Goal: Download file/media

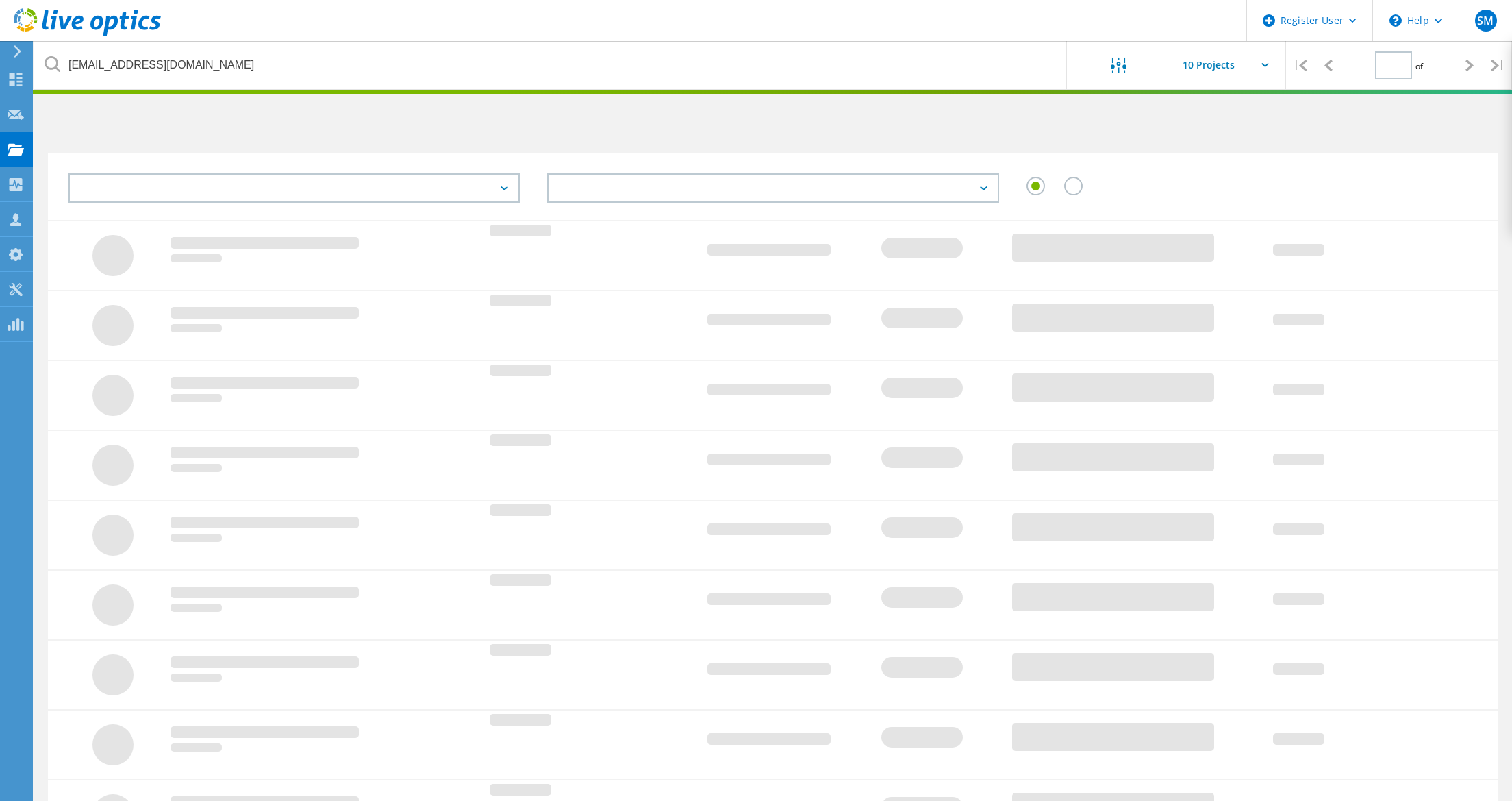
type input "1"
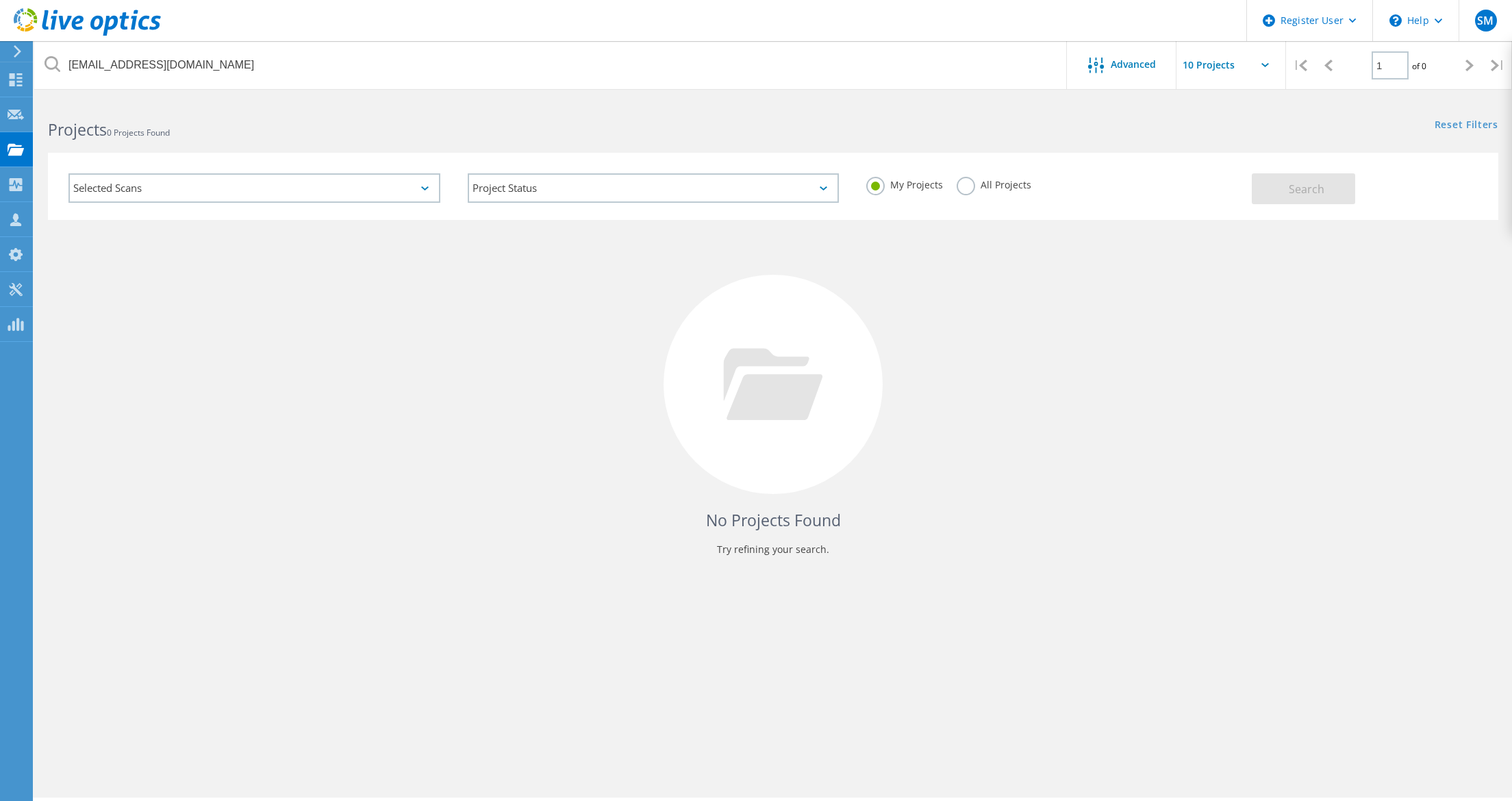
click at [945, 183] on div "My Projects All Projects" at bounding box center [1052, 185] width 399 height 50
click at [957, 192] on div "All Projects" at bounding box center [994, 186] width 75 height 20
click at [966, 190] on label "All Projects" at bounding box center [994, 183] width 75 height 13
click at [0, 0] on input "All Projects" at bounding box center [0, 0] width 0 height 0
click at [1352, 190] on button "Search" at bounding box center [1303, 189] width 103 height 31
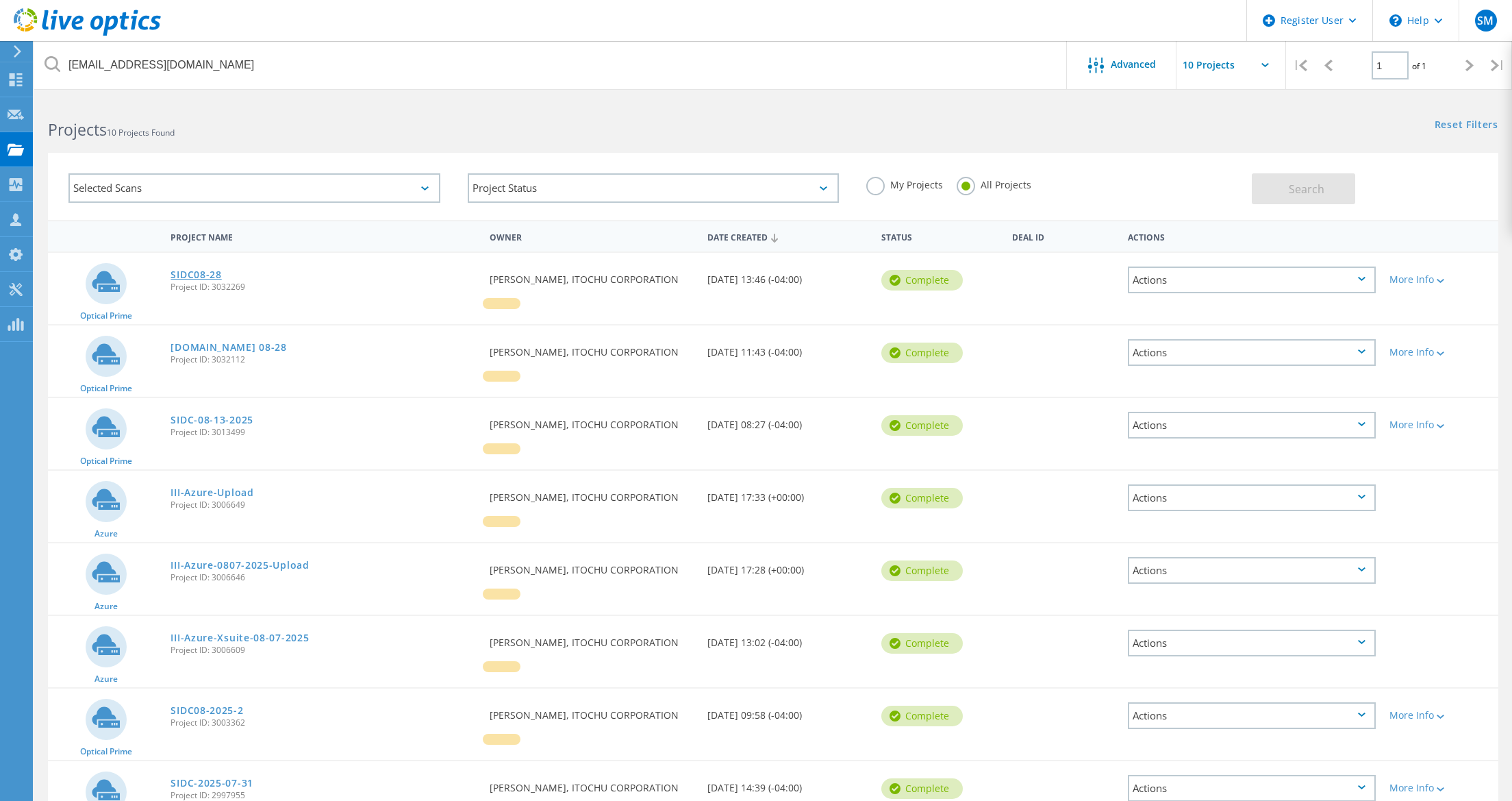
click at [188, 272] on link "SIDC08-28" at bounding box center [196, 274] width 50 height 10
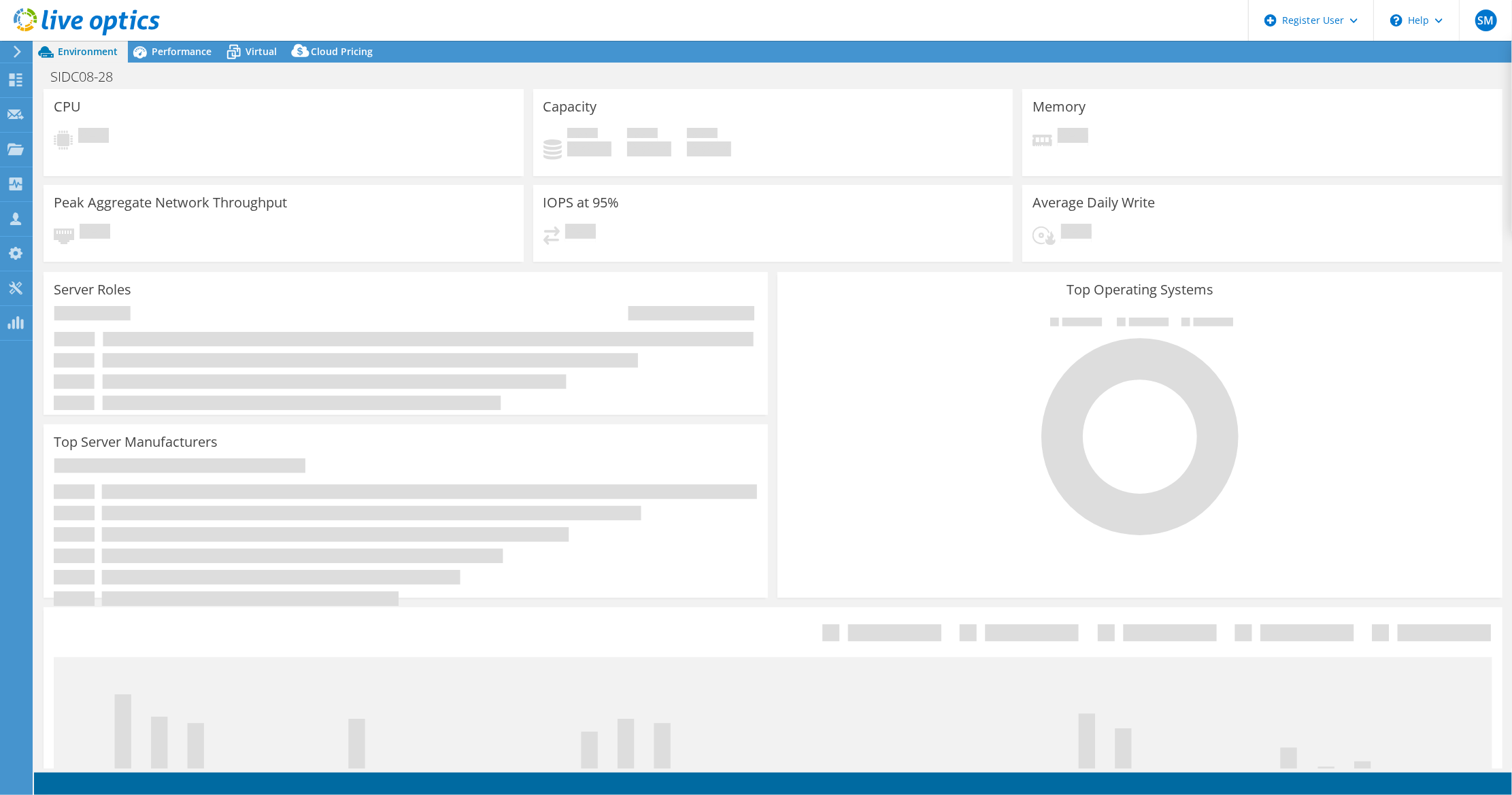
select select "USD"
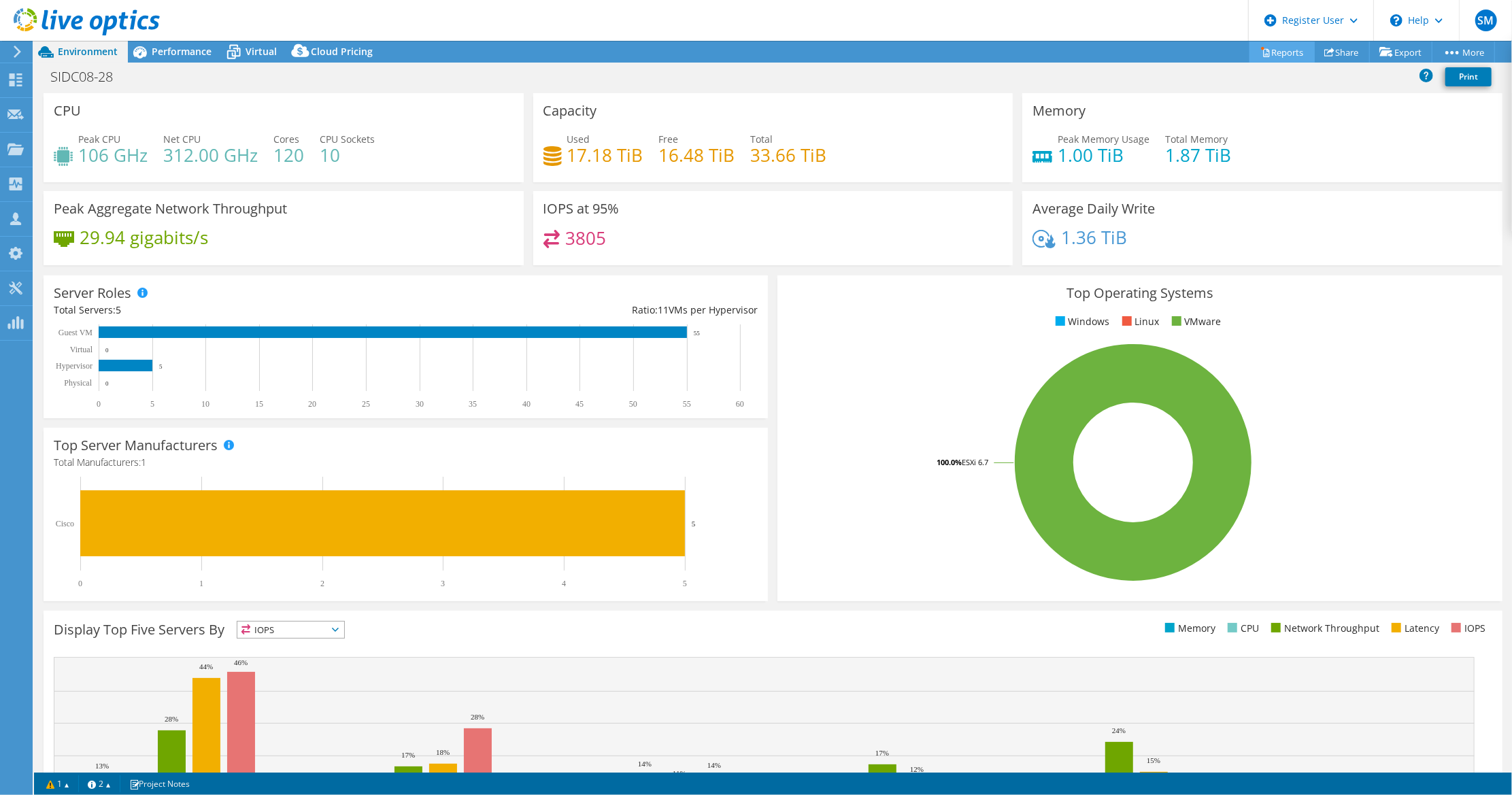
click at [1276, 42] on link "Reports" at bounding box center [1282, 52] width 65 height 21
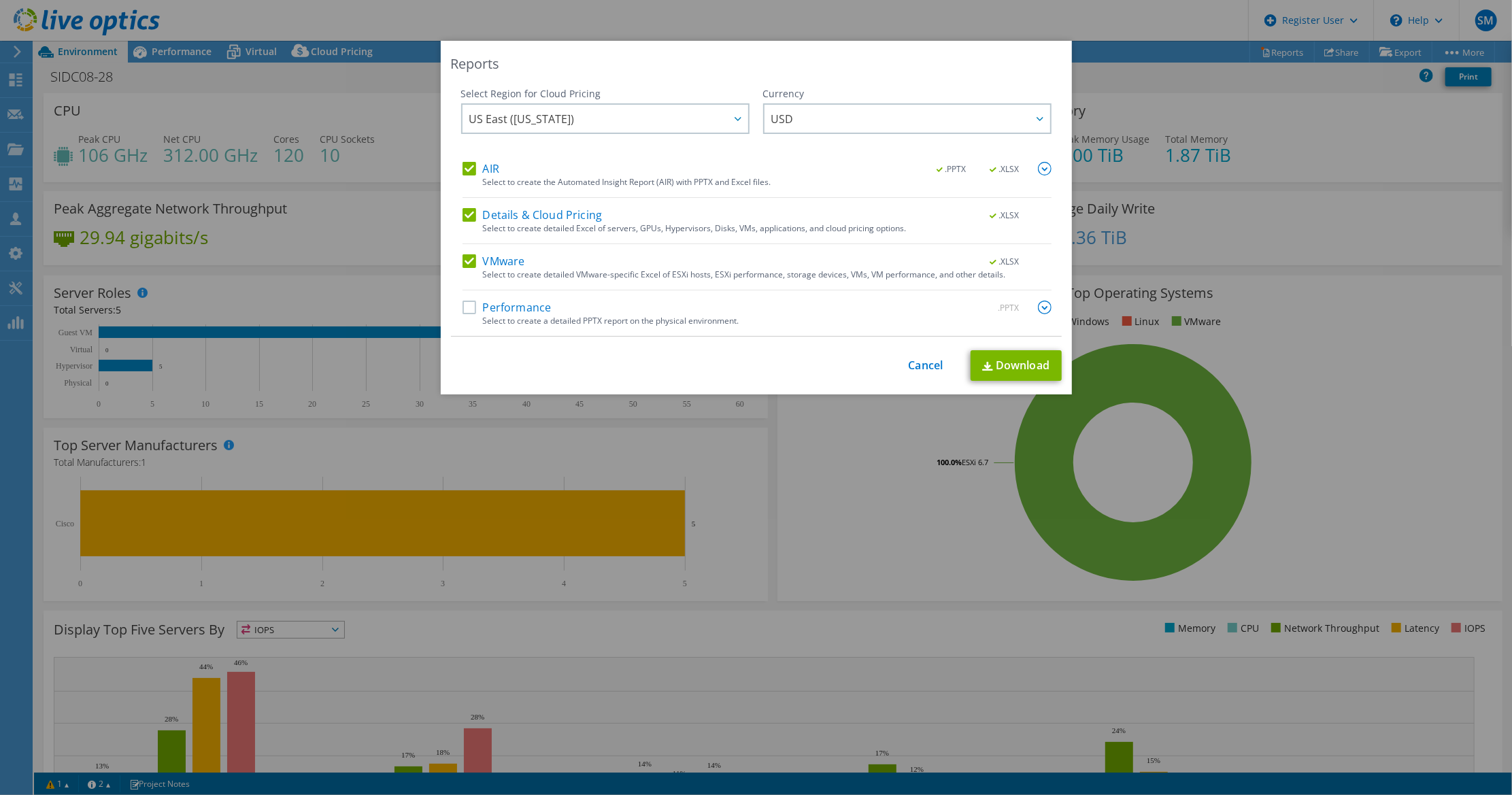
click at [497, 305] on label "Performance" at bounding box center [506, 307] width 89 height 14
click at [0, 0] on input "Performance" at bounding box center [0, 0] width 0 height 0
click at [1038, 365] on link "Download" at bounding box center [1016, 366] width 91 height 30
click at [383, 45] on div "Reports Select Region for Cloud Pricing Asia Pacific (Hong Kong) Asia Pacific (…" at bounding box center [756, 397] width 1512 height 713
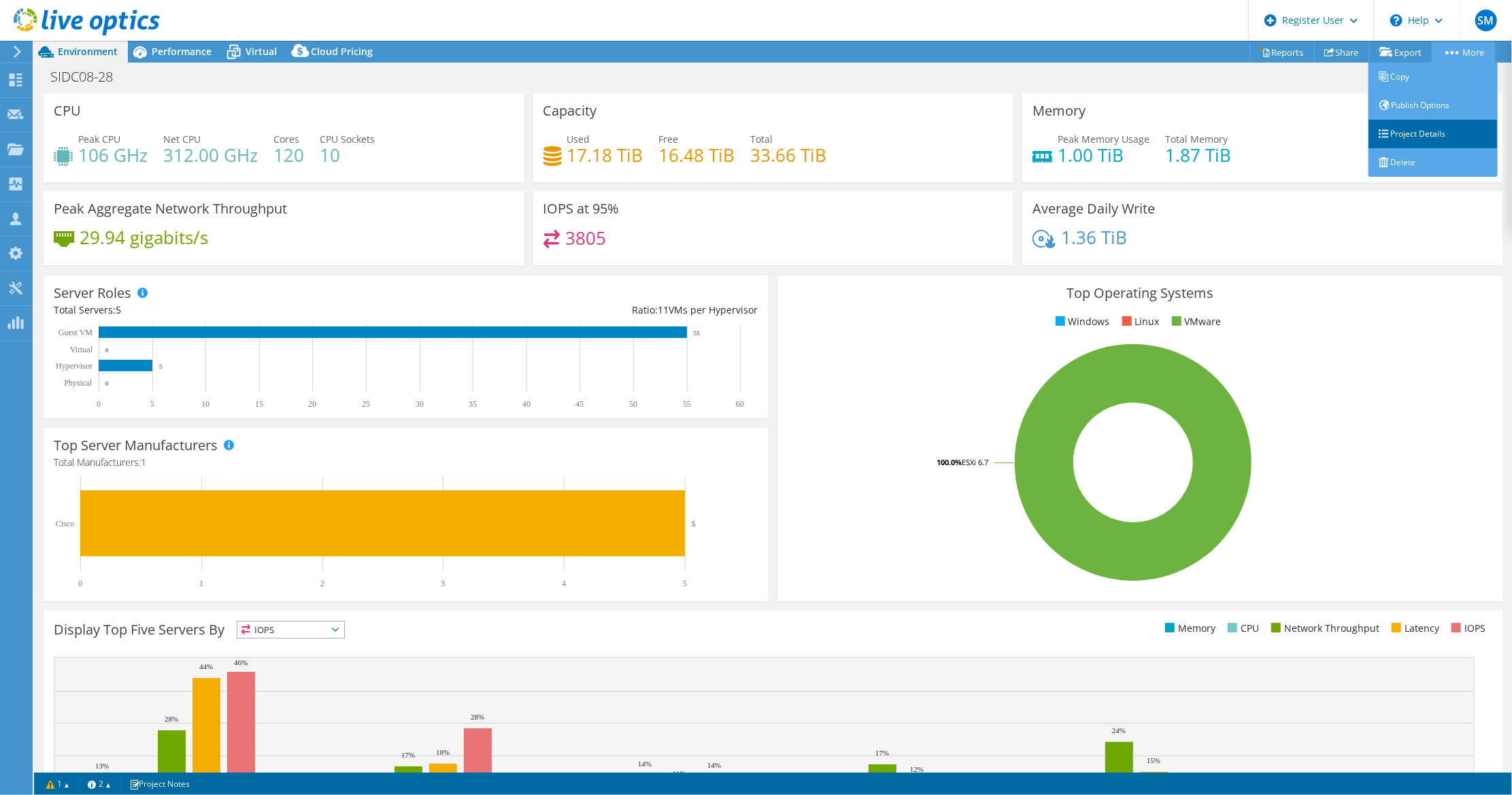
click at [1420, 132] on link "Project Details" at bounding box center [1433, 134] width 129 height 29
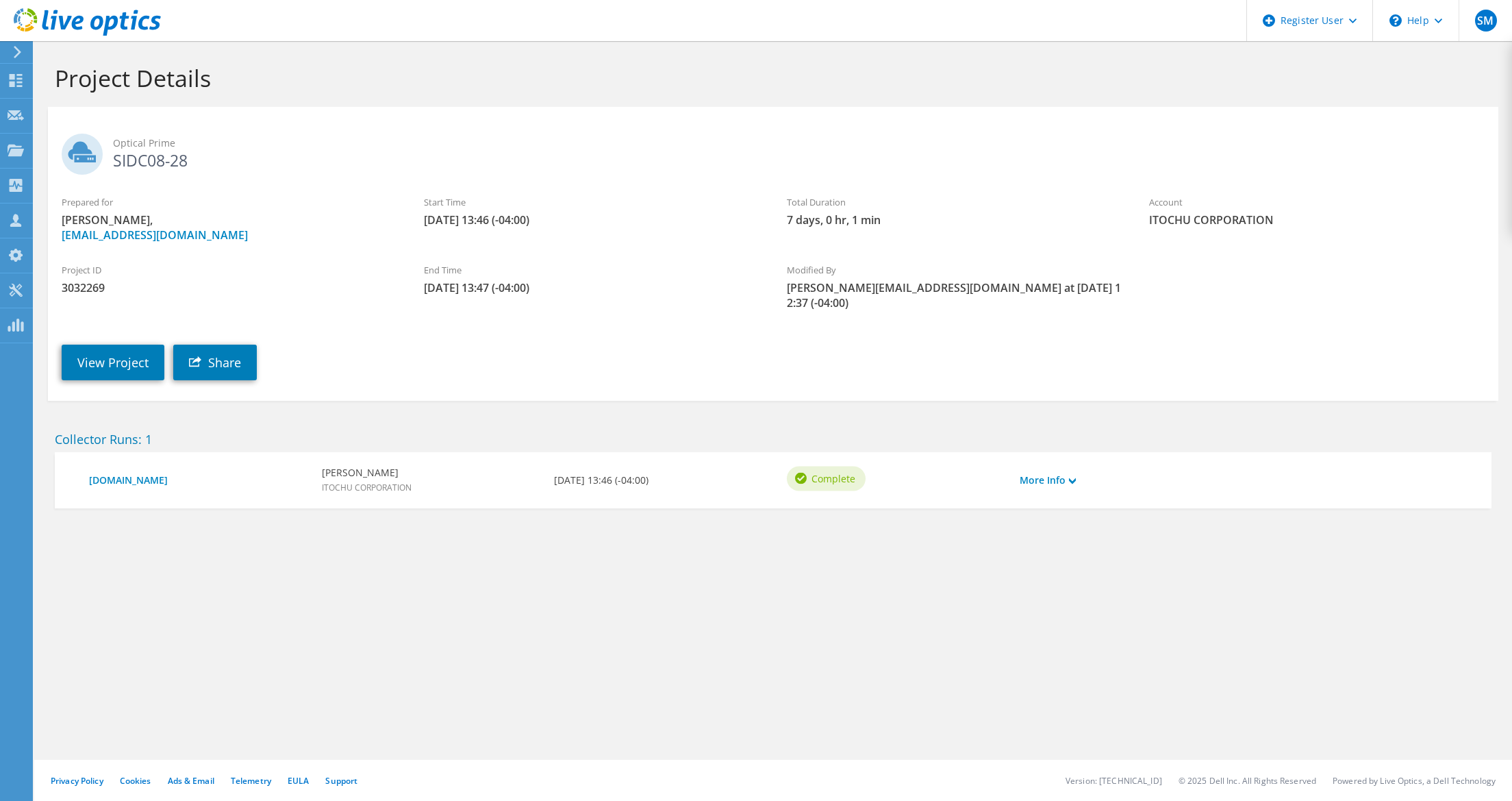
click at [85, 293] on span "3032269" at bounding box center [229, 288] width 335 height 15
click at [84, 293] on span "3032269" at bounding box center [229, 288] width 335 height 15
copy span "3032269"
click at [137, 347] on link "View Project" at bounding box center [113, 362] width 102 height 36
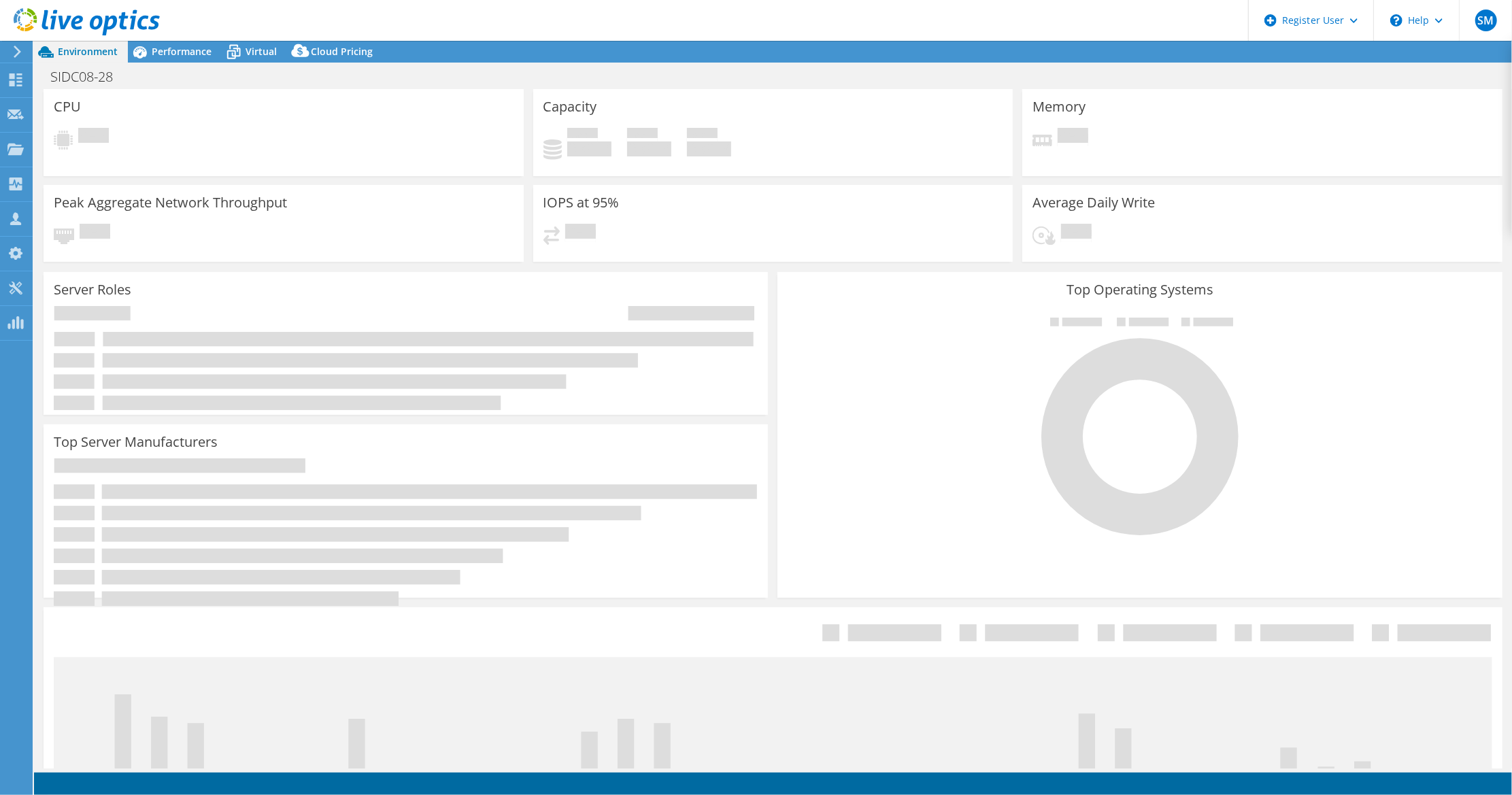
select select "USD"
